Goal: Transaction & Acquisition: Purchase product/service

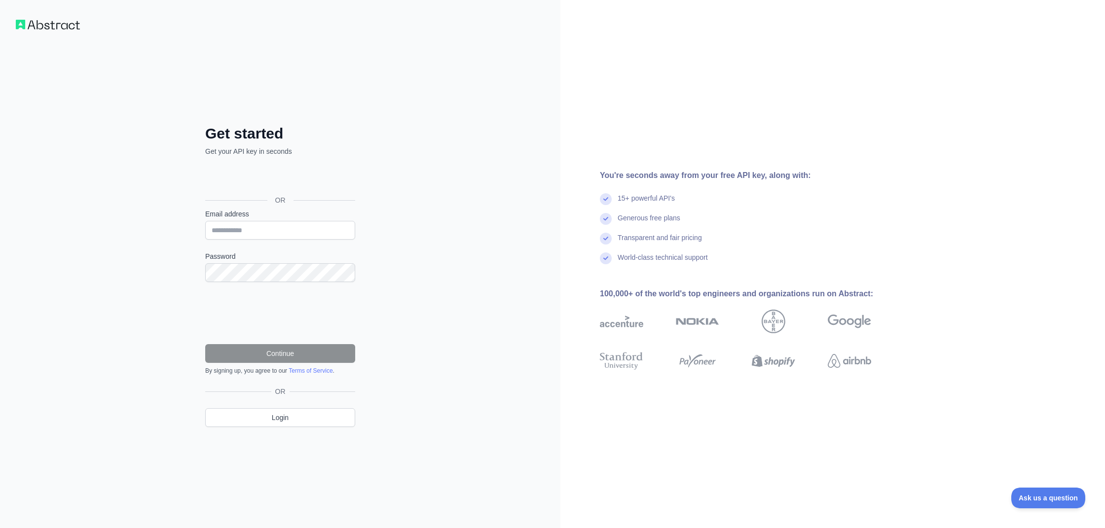
click at [300, 175] on div "Über Google anmelden. Wird in neuem Tab geöffnet." at bounding box center [279, 178] width 148 height 22
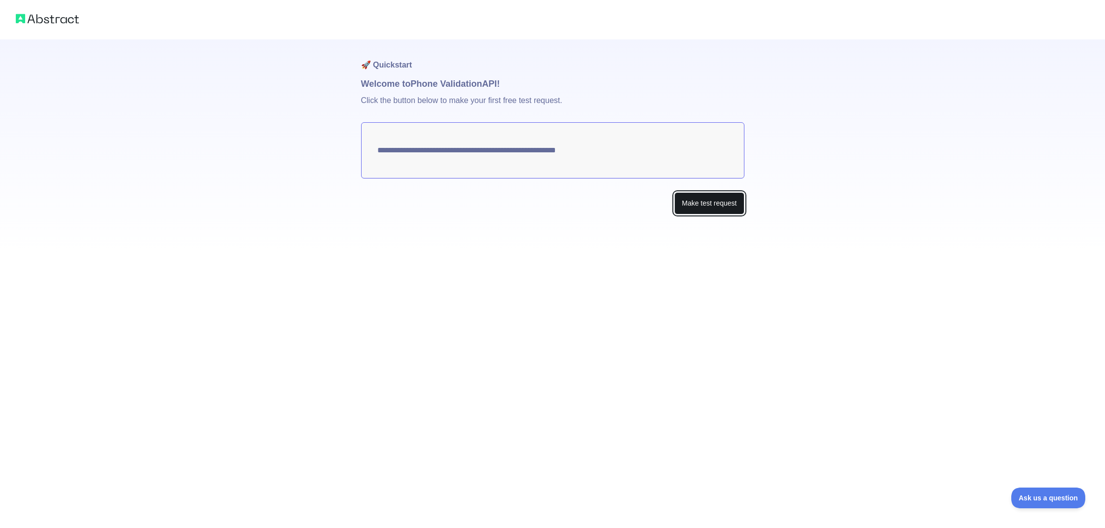
click at [720, 199] on button "Make test request" at bounding box center [709, 203] width 70 height 22
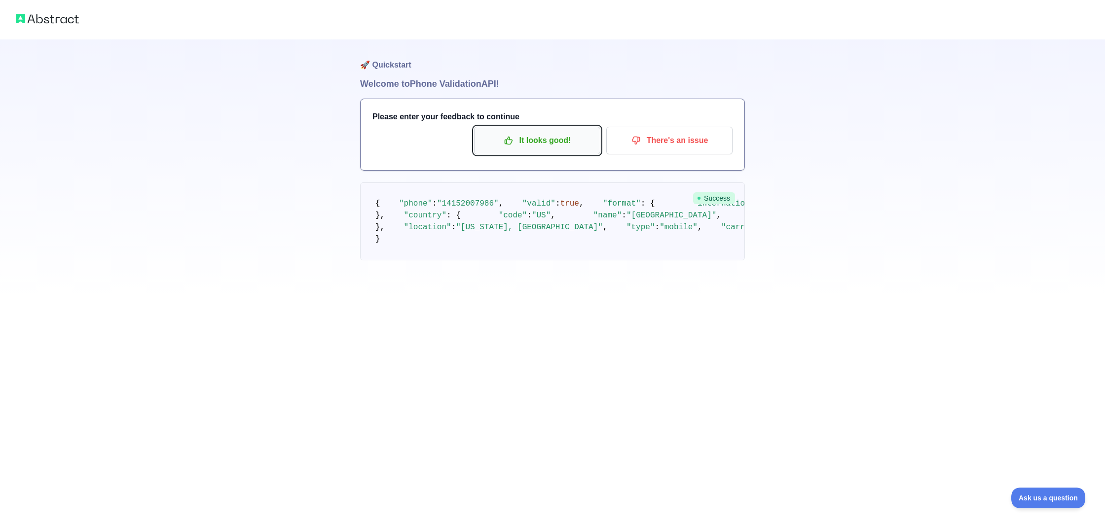
click at [540, 137] on p "It looks good!" at bounding box center [536, 140] width 111 height 17
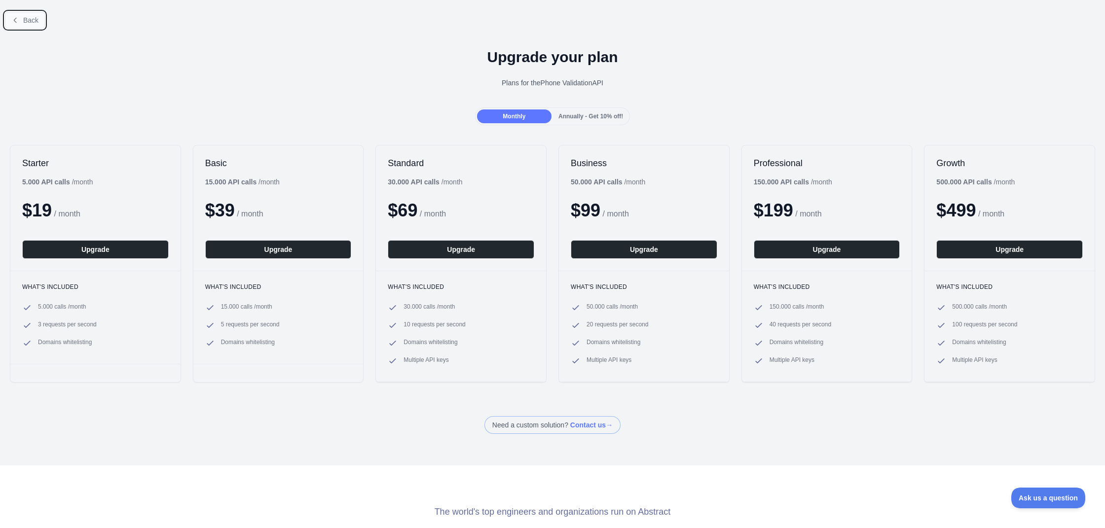
click at [29, 18] on span "Back" at bounding box center [30, 20] width 15 height 8
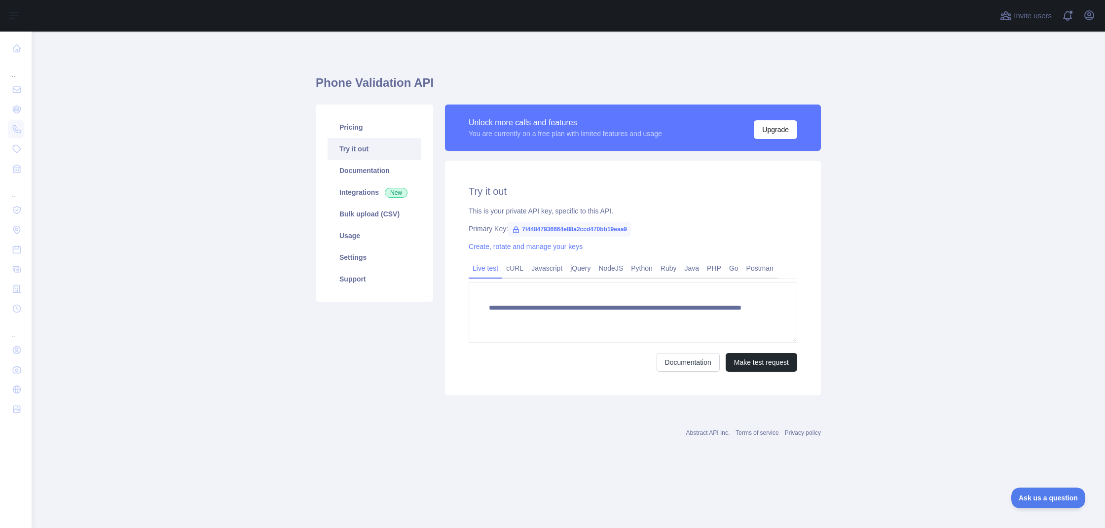
click at [570, 227] on span "7f44847936664e88a2ccd470bb19eaa9" at bounding box center [569, 229] width 123 height 15
copy span "7f44847936664e88a2ccd470bb19eaa9"
